Goal: Transaction & Acquisition: Register for event/course

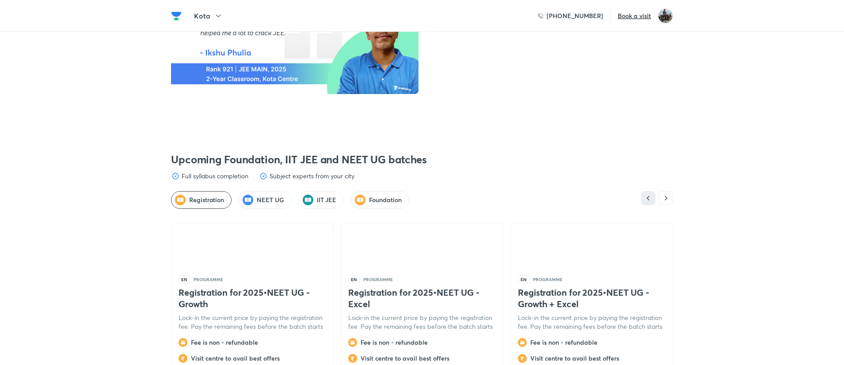
scroll to position [2230, 0]
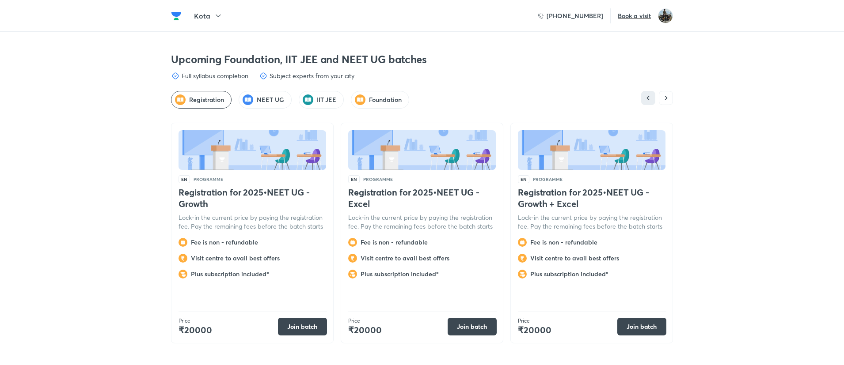
scroll to position [2331, 0]
click at [273, 95] on h5 "NEET UG" at bounding box center [270, 99] width 27 height 9
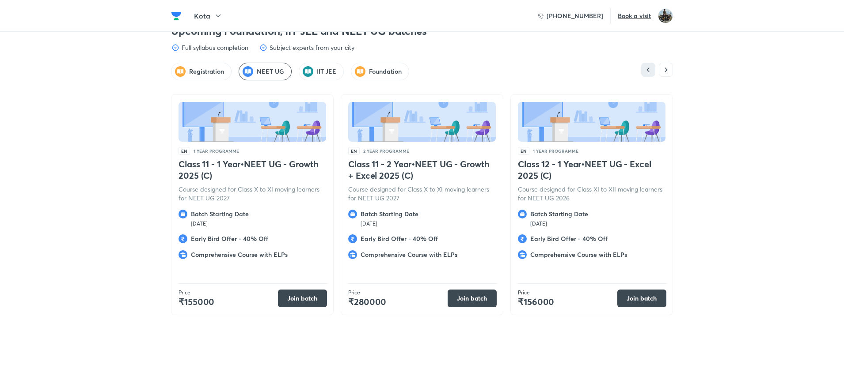
scroll to position [2360, 0]
click at [303, 293] on button "Join batch" at bounding box center [302, 297] width 49 height 18
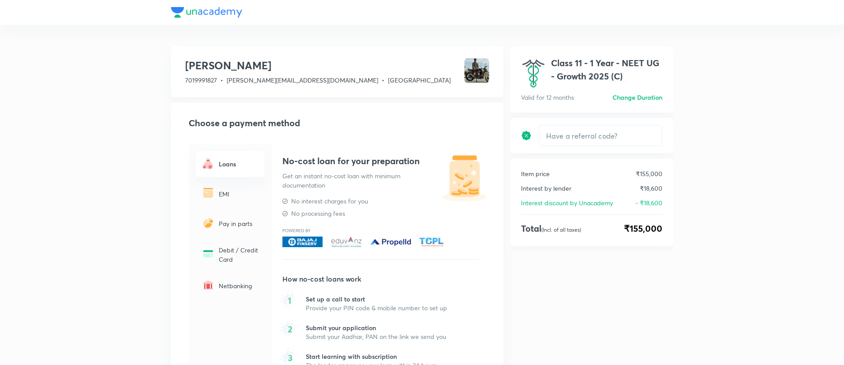
click at [703, 188] on div "[PERSON_NAME] V 7019991827 • [PERSON_NAME][EMAIL_ADDRESS][DOMAIN_NAME] • Karnat…" at bounding box center [422, 257] width 844 height 514
click at [577, 276] on div "Class 11 - 1 Year - NEET UG - Growth 2025 (C) Valid for 12 months Class 11 - 1 …" at bounding box center [591, 280] width 163 height 468
click at [709, 143] on div "[PERSON_NAME] V 7019991827 • [PERSON_NAME][EMAIL_ADDRESS][DOMAIN_NAME] • Karnat…" at bounding box center [422, 257] width 844 height 514
